Goal: Check status: Check status

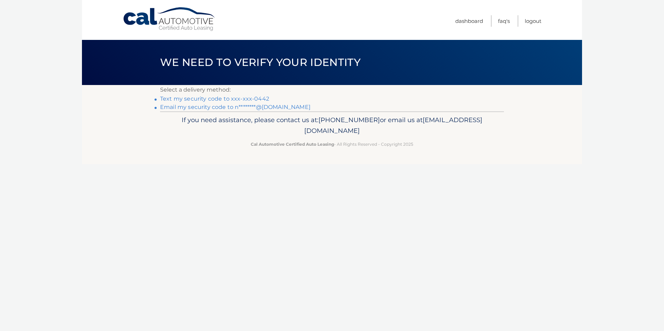
click at [246, 104] on link "Email my security code to n********@[DOMAIN_NAME]" at bounding box center [235, 107] width 150 height 7
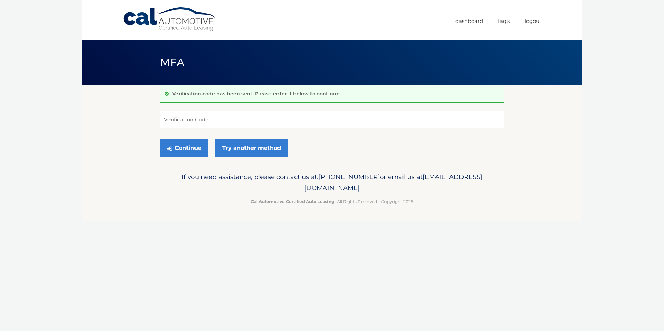
click at [212, 114] on input "Verification Code" at bounding box center [332, 119] width 344 height 17
type input "348589"
click at [177, 140] on button "Continue" at bounding box center [184, 148] width 48 height 17
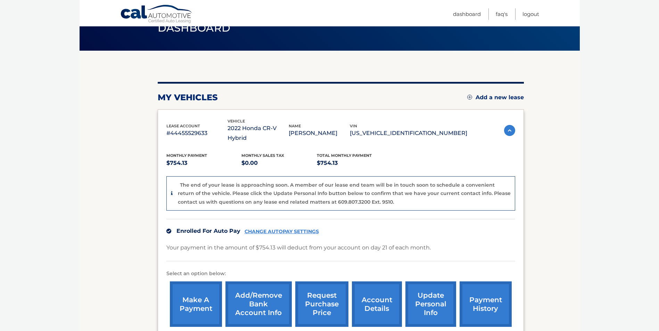
scroll to position [104, 0]
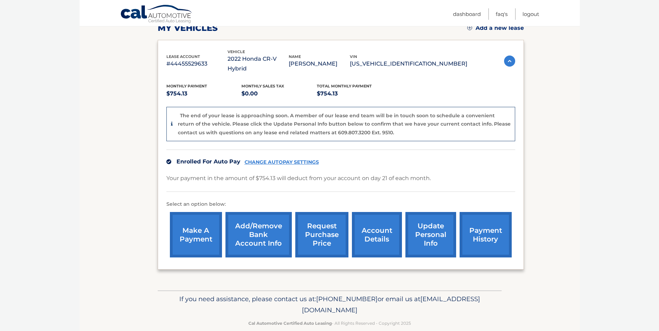
click at [489, 220] on link "payment history" at bounding box center [485, 234] width 52 height 45
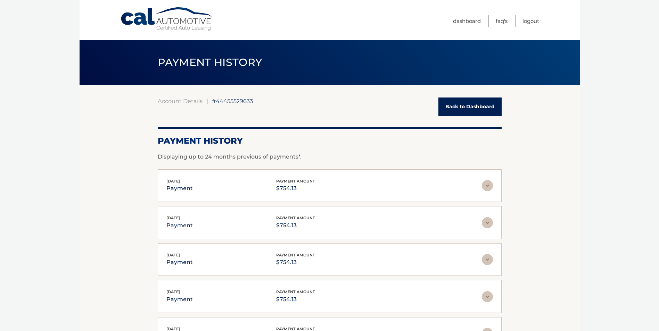
click at [482, 105] on link "Back to Dashboard" at bounding box center [469, 107] width 63 height 18
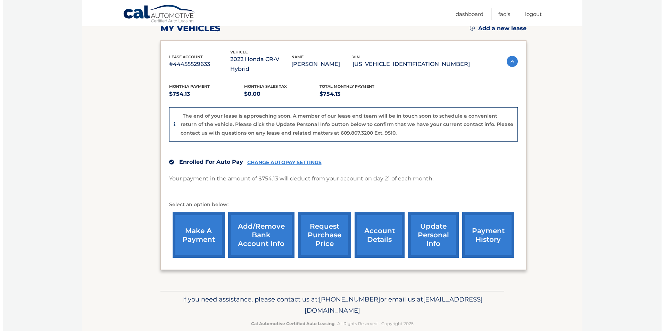
scroll to position [104, 0]
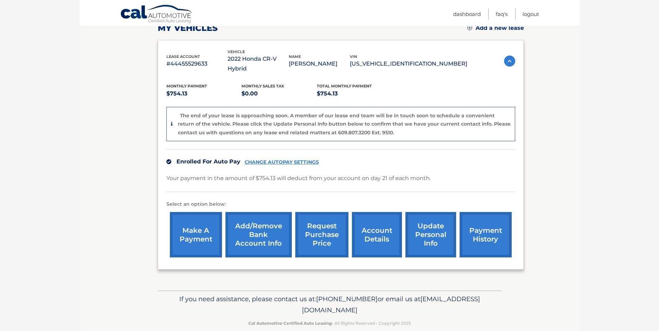
click at [308, 224] on link "request purchase price" at bounding box center [321, 234] width 53 height 45
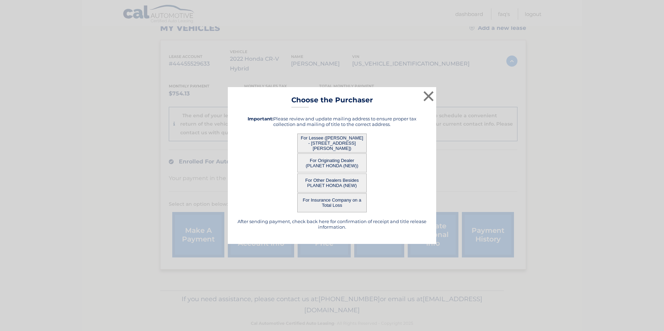
click at [337, 136] on button "For Lessee (NANCY APONTE - 1190 Pinecrest Dr, , BARTOW, FL 33830)" at bounding box center [331, 143] width 69 height 19
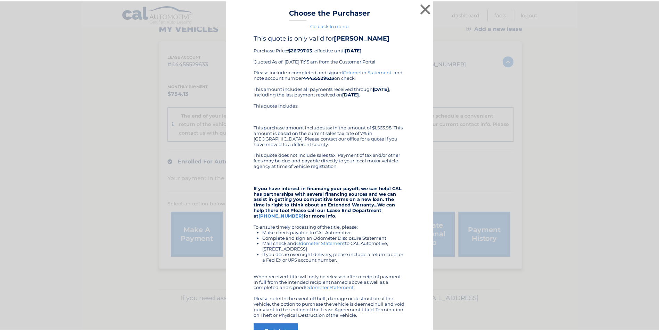
scroll to position [0, 0]
click at [429, 7] on button "×" at bounding box center [429, 9] width 14 height 14
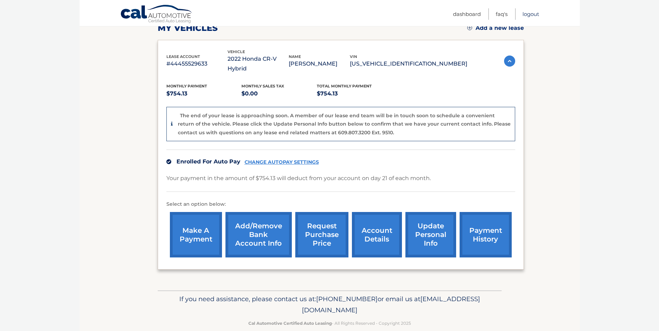
click at [532, 12] on link "Logout" at bounding box center [530, 13] width 17 height 11
